Goal: Navigation & Orientation: Locate item on page

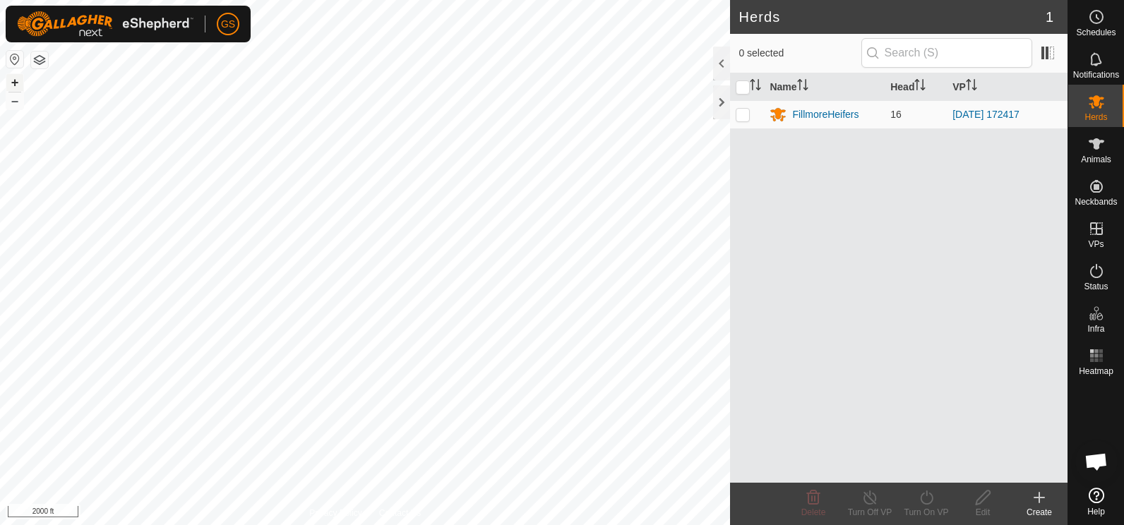
click at [14, 81] on button "+" at bounding box center [14, 82] width 17 height 17
click at [13, 80] on button "+" at bounding box center [14, 82] width 17 height 17
click at [16, 104] on button "–" at bounding box center [14, 100] width 17 height 17
click at [17, 104] on button "–" at bounding box center [14, 100] width 17 height 17
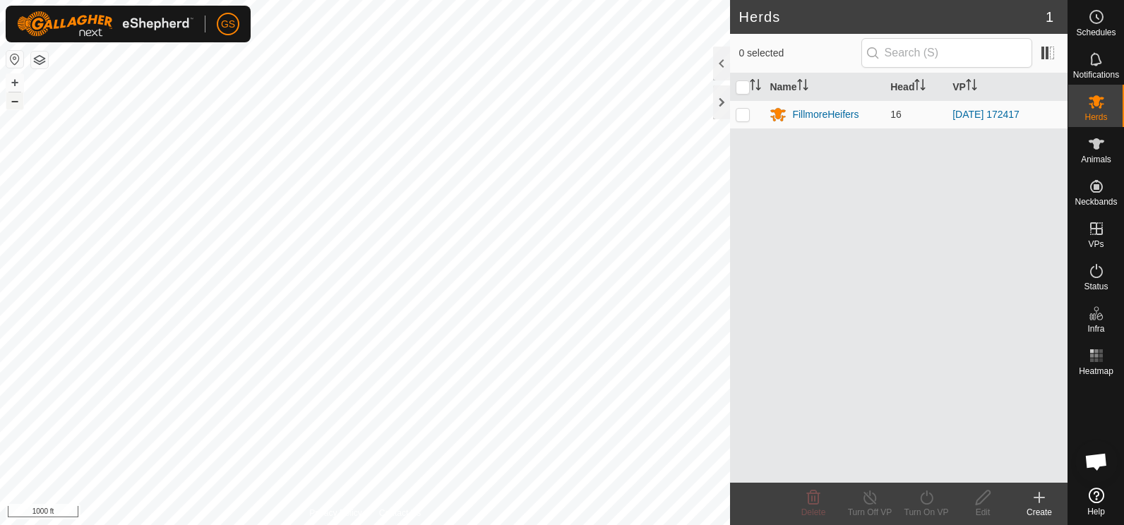
click at [17, 104] on button "–" at bounding box center [14, 100] width 17 height 17
click at [725, 103] on div at bounding box center [721, 102] width 17 height 34
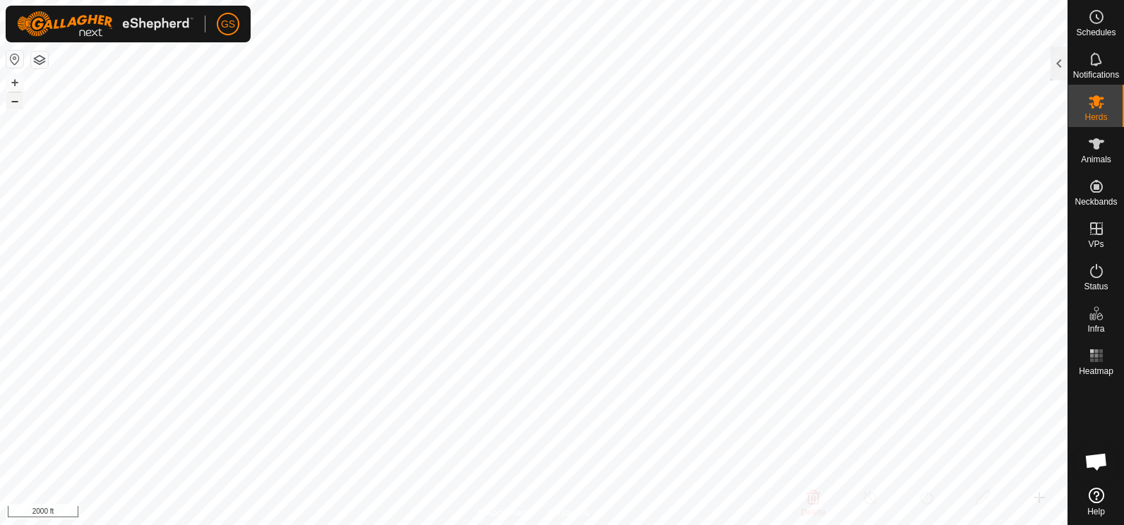
click at [16, 102] on button "–" at bounding box center [14, 100] width 17 height 17
click at [16, 84] on button "+" at bounding box center [14, 82] width 17 height 17
